Goal: Transaction & Acquisition: Purchase product/service

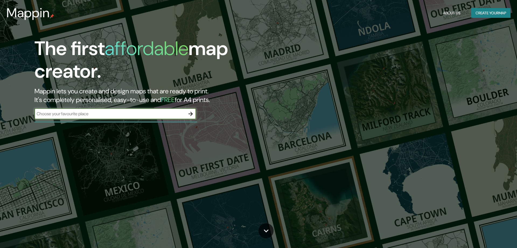
click at [191, 113] on icon "button" at bounding box center [191, 114] width 4 height 4
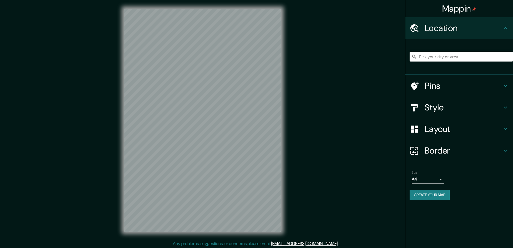
click at [436, 105] on h4 "Style" at bounding box center [464, 107] width 78 height 11
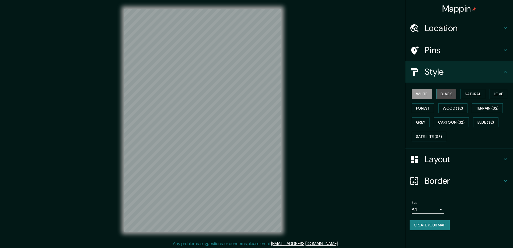
click at [452, 92] on button "Black" at bounding box center [446, 94] width 20 height 10
click at [437, 157] on h4 "Layout" at bounding box center [464, 159] width 78 height 11
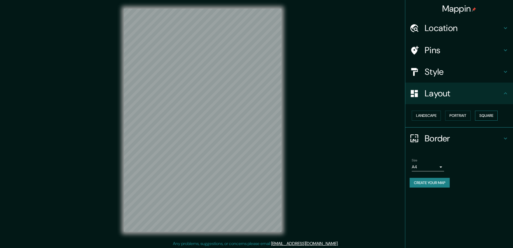
click at [486, 114] on button "Square" at bounding box center [486, 115] width 23 height 10
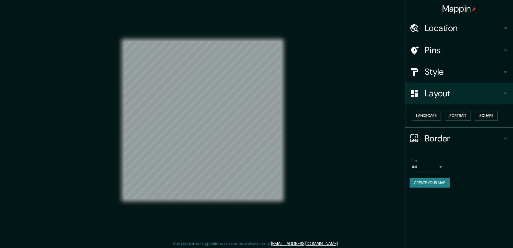
click at [442, 165] on body "Mappin Location Pins Style Layout Landscape Portrait Square Border Choose a bor…" at bounding box center [256, 124] width 513 height 248
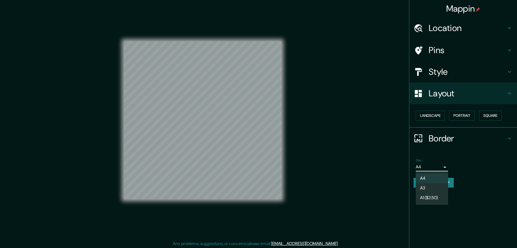
click at [427, 187] on li "A3" at bounding box center [432, 188] width 32 height 10
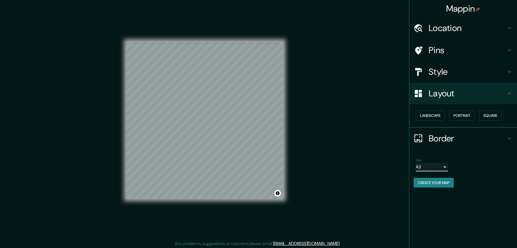
type input "a4"
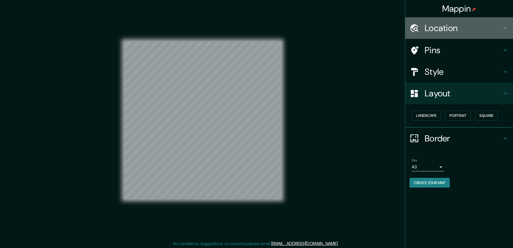
click at [445, 27] on h4 "Location" at bounding box center [464, 28] width 78 height 11
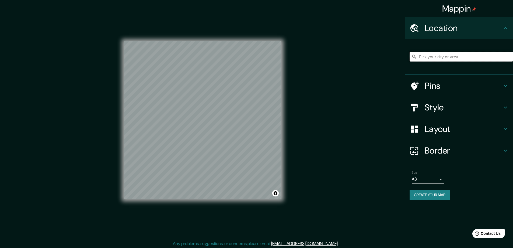
paste input "[STREET_ADDRESS][PERSON_NAME]"
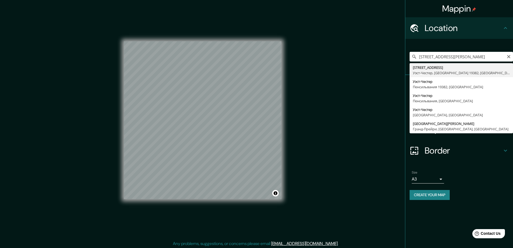
type input "[STREET_ADDRESS]-Честер, [GEOGRAPHIC_DATA] 19382, [GEOGRAPHIC_DATA]"
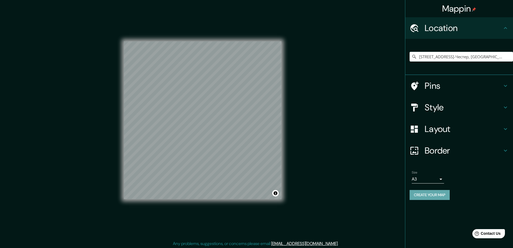
click at [417, 191] on button "Create your map" at bounding box center [430, 195] width 40 height 10
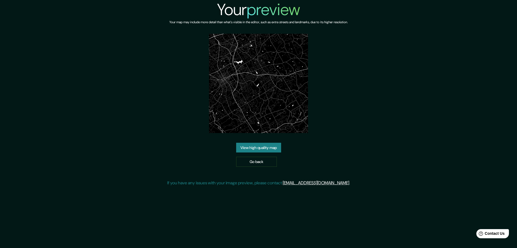
drag, startPoint x: 246, startPoint y: 50, endPoint x: 107, endPoint y: 69, distance: 140.0
click at [246, 143] on link "View high quality map" at bounding box center [258, 148] width 45 height 10
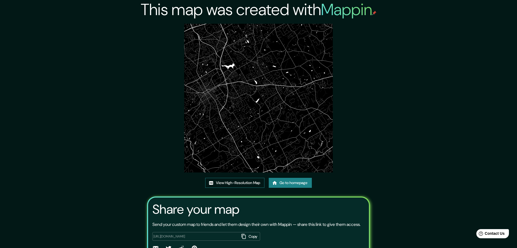
click at [215, 180] on link "View High-Resolution Map" at bounding box center [234, 183] width 59 height 10
click at [273, 182] on icon at bounding box center [272, 183] width 5 height 4
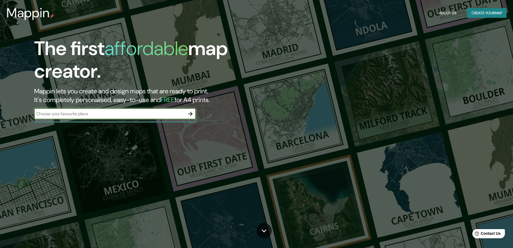
click at [190, 112] on icon "button" at bounding box center [190, 113] width 6 height 6
